Goal: Information Seeking & Learning: Learn about a topic

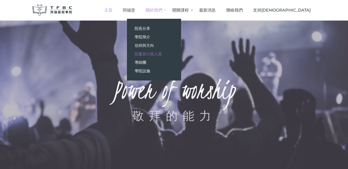
click at [162, 54] on span "院董及行政人員" at bounding box center [148, 54] width 27 height 5
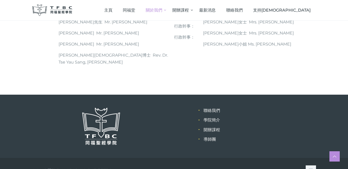
scroll to position [39, 0]
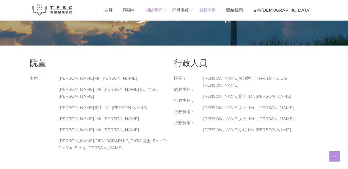
click at [216, 11] on span "最新消息" at bounding box center [207, 10] width 17 height 5
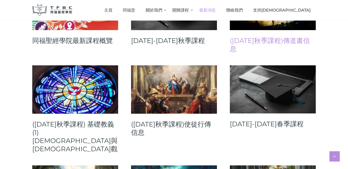
scroll to position [86, 0]
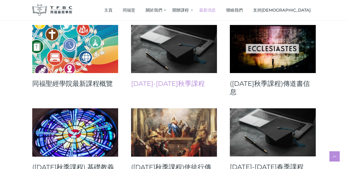
click at [154, 86] on link "2025-26年秋季課程" at bounding box center [174, 84] width 86 height 8
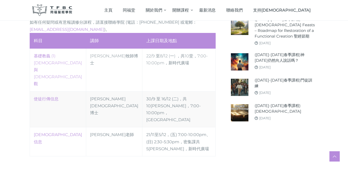
scroll to position [258, 0]
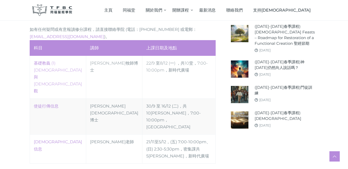
click at [36, 61] on link "‎基礎教義 (1) [DEMOGRAPHIC_DATA]與[DEMOGRAPHIC_DATA]觀" at bounding box center [58, 77] width 48 height 33
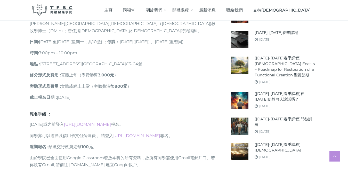
scroll to position [387, 0]
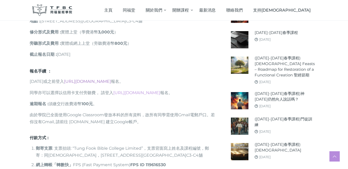
click at [88, 79] on link "https://go.tfbc.org.hk/2025F" at bounding box center [87, 81] width 47 height 5
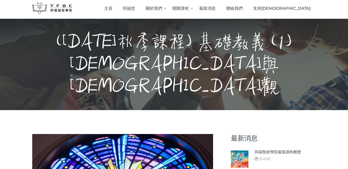
scroll to position [0, 0]
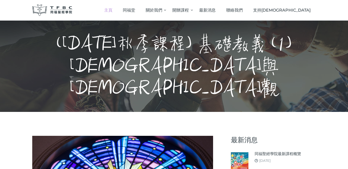
click at [112, 12] on span "主頁" at bounding box center [108, 10] width 8 height 5
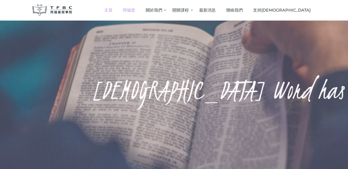
click at [135, 10] on span "同福堂" at bounding box center [129, 10] width 12 height 5
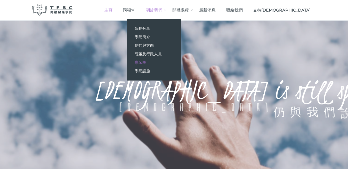
click at [146, 63] on span "導師團" at bounding box center [141, 62] width 12 height 5
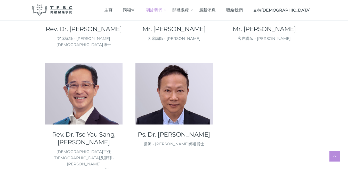
scroll to position [774, 0]
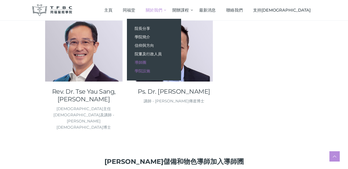
click at [150, 70] on span "學院設施" at bounding box center [142, 71] width 15 height 5
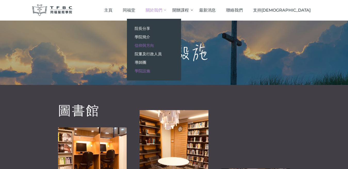
click at [154, 46] on span "信仰與方向" at bounding box center [144, 45] width 19 height 5
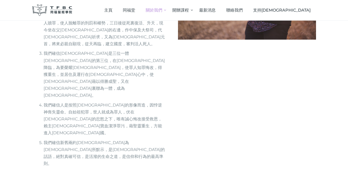
scroll to position [9, 0]
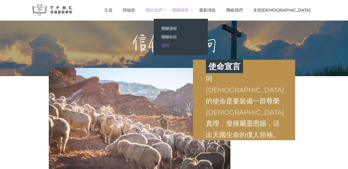
click at [169, 47] on span "費用" at bounding box center [165, 45] width 8 height 5
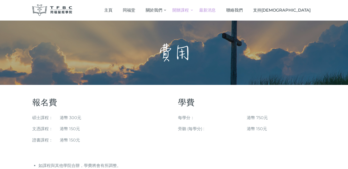
click at [216, 12] on span "最新消息" at bounding box center [207, 10] width 17 height 5
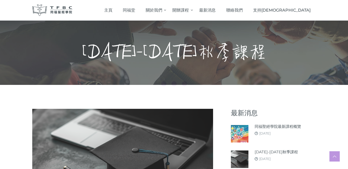
scroll to position [258, 0]
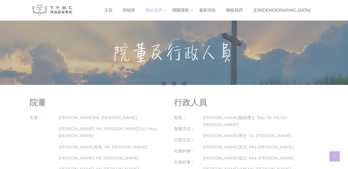
scroll to position [42, 0]
